Goal: Find contact information: Find contact information

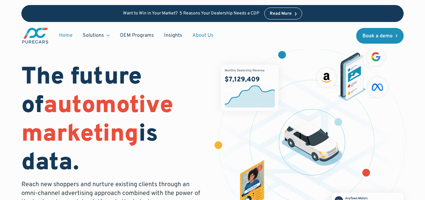
click at [204, 35] on link "About Us" at bounding box center [202, 36] width 31 height 12
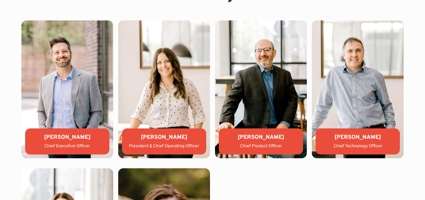
scroll to position [1324, 0]
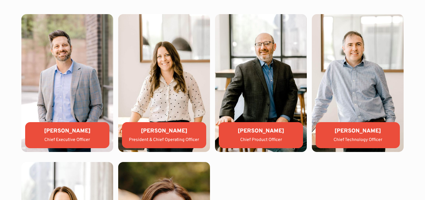
click at [31, 74] on img at bounding box center [67, 83] width 92 height 138
click at [69, 129] on div "Aaron Sheeks" at bounding box center [67, 131] width 74 height 8
click at [68, 142] on div "Chief Executive Officer" at bounding box center [67, 140] width 74 height 6
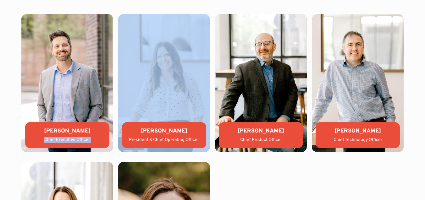
click at [68, 142] on div "Chief Executive Officer" at bounding box center [67, 140] width 74 height 6
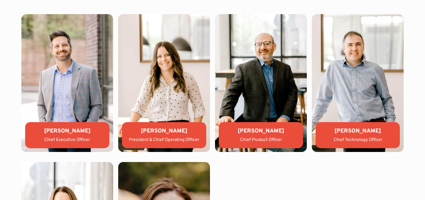
click at [68, 135] on div "Aaron Sheeks" at bounding box center [67, 131] width 74 height 8
click at [83, 103] on img at bounding box center [67, 83] width 92 height 138
copy div "Aaron Sheeks"
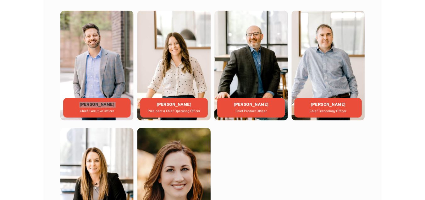
scroll to position [1338, 0]
